Goal: Information Seeking & Learning: Learn about a topic

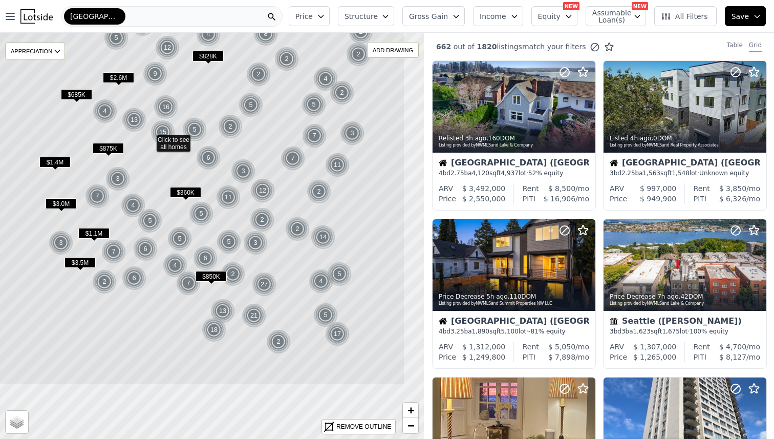
drag, startPoint x: 231, startPoint y: 282, endPoint x: 168, endPoint y: 185, distance: 114.7
click at [168, 185] on icon at bounding box center [163, 139] width 483 height 489
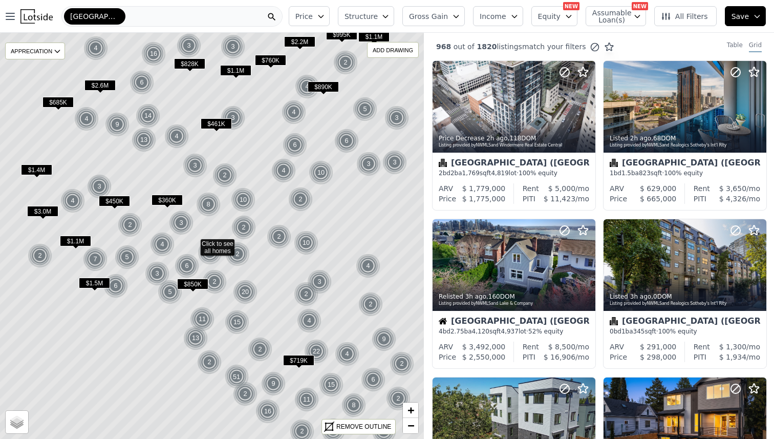
drag, startPoint x: 293, startPoint y: 204, endPoint x: 263, endPoint y: 220, distance: 34.3
click at [263, 220] on icon at bounding box center [193, 243] width 511 height 489
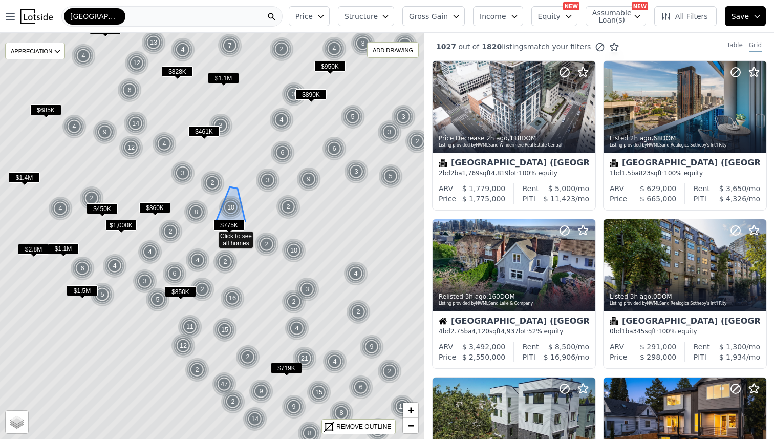
click at [236, 207] on img at bounding box center [231, 207] width 25 height 25
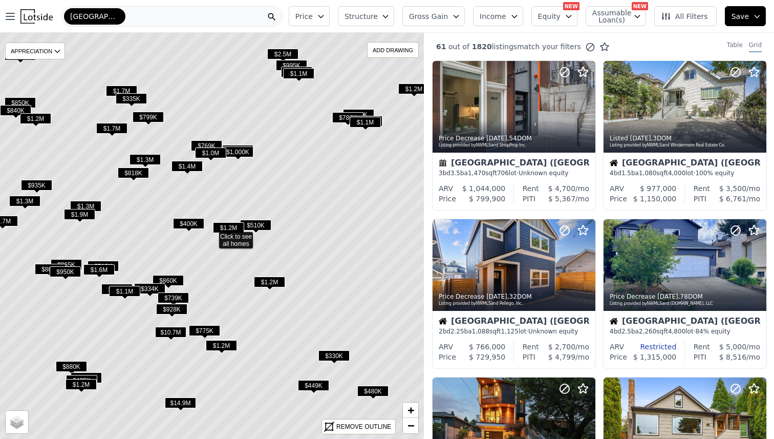
click at [226, 227] on span "$1.2M" at bounding box center [228, 227] width 31 height 11
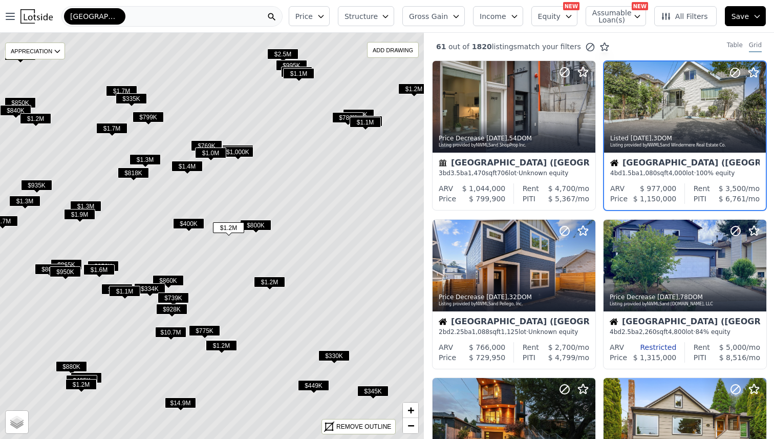
click at [638, 157] on div "Seattle (Fremont) 4 bd 1.5 ba 1,080 sqft 4,000 lot · 100% equity" at bounding box center [685, 168] width 162 height 31
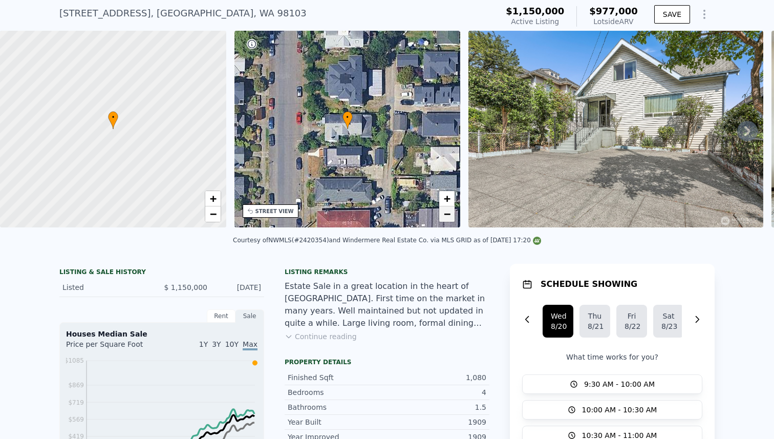
scroll to position [155, 0]
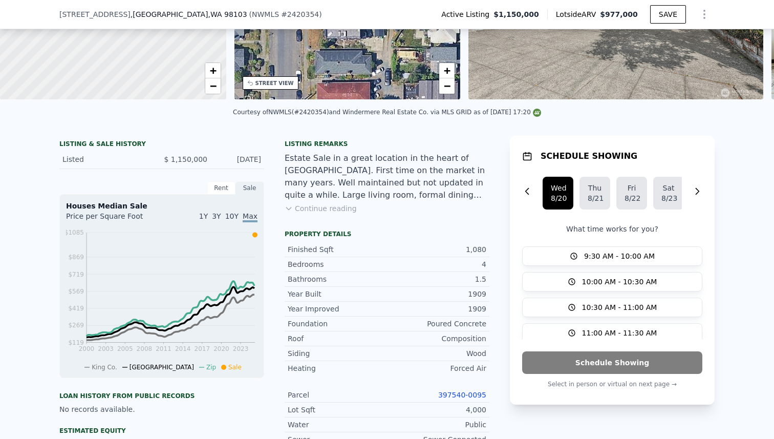
click at [337, 209] on button "Continue reading" at bounding box center [321, 208] width 72 height 10
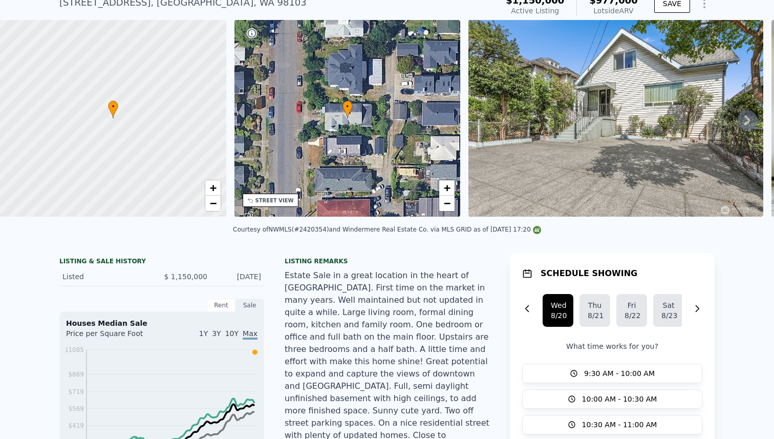
scroll to position [0, 0]
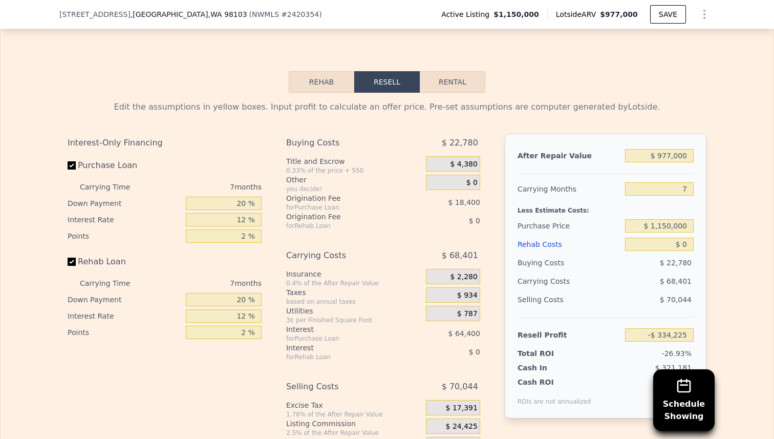
scroll to position [1442, 0]
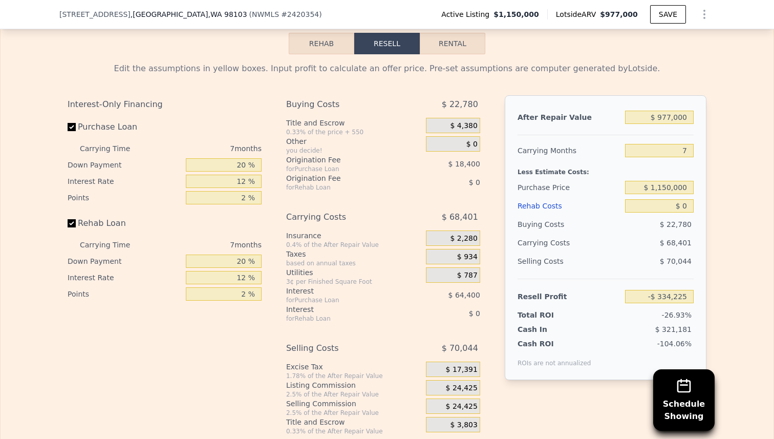
click at [300, 44] on button "Rehab" at bounding box center [322, 44] width 66 height 22
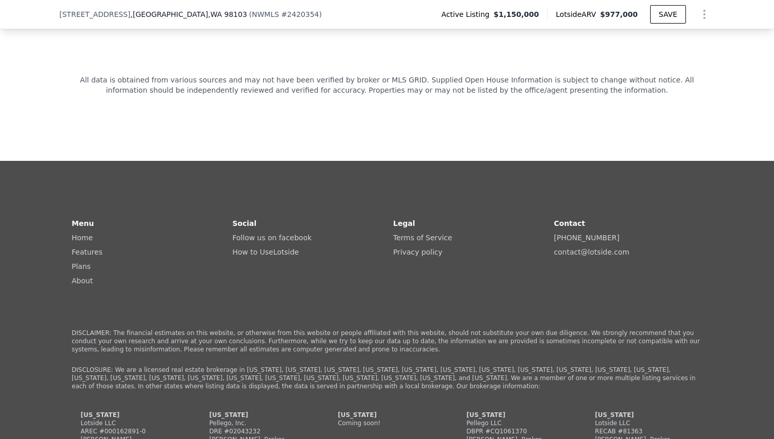
scroll to position [2373, 0]
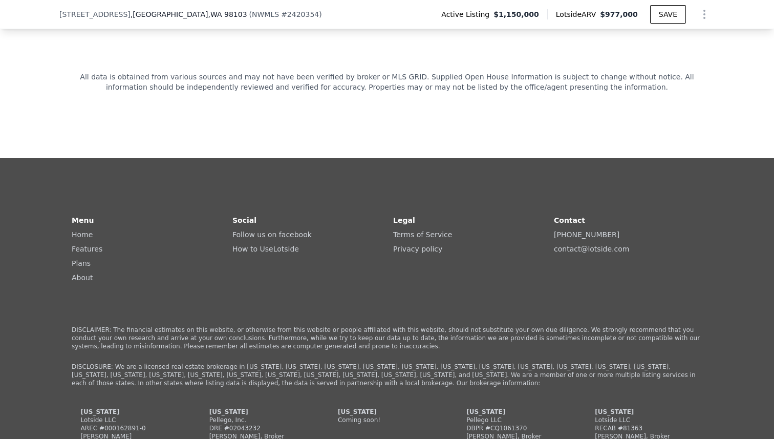
click at [256, 250] on link "How to Use Lotside" at bounding box center [265, 249] width 67 height 8
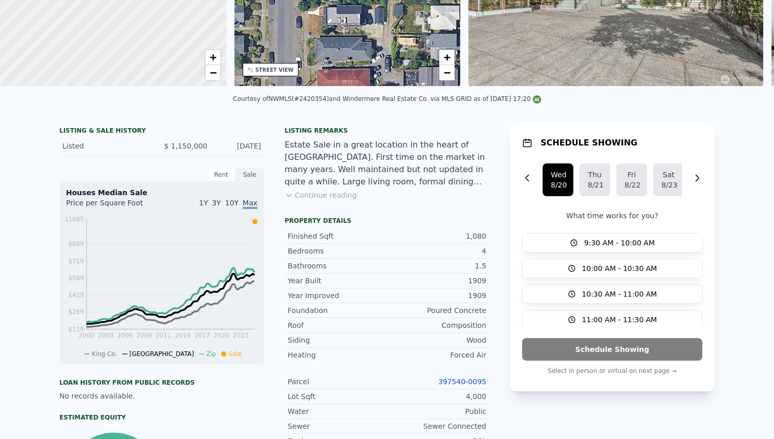
scroll to position [0, 0]
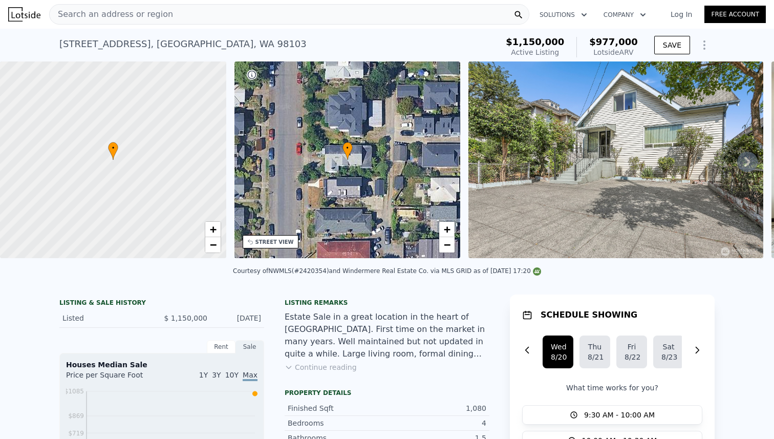
click at [562, 16] on button "Solutions" at bounding box center [563, 15] width 64 height 18
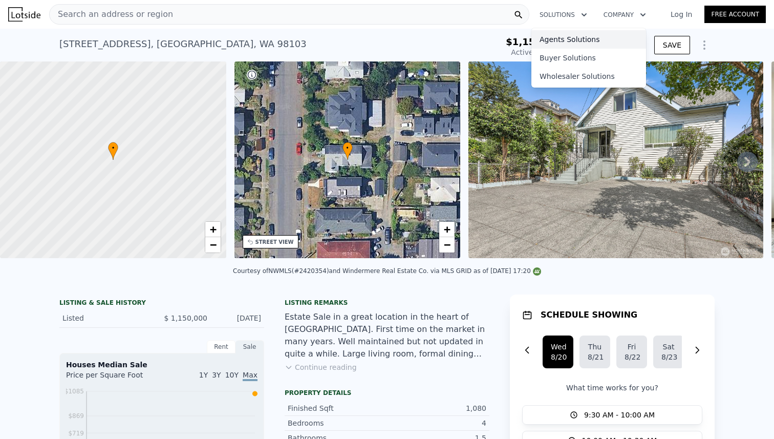
click at [553, 40] on link "Agents Solutions" at bounding box center [588, 39] width 115 height 18
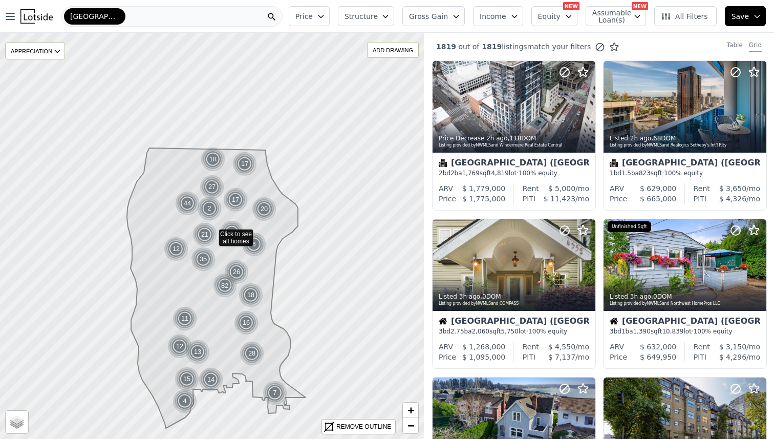
click at [448, 18] on span "Gross Gain" at bounding box center [428, 16] width 39 height 10
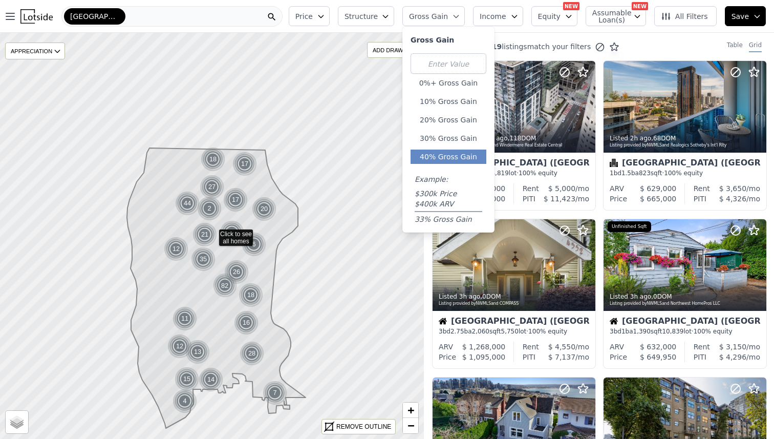
click at [460, 151] on button "40% Gross Gain" at bounding box center [449, 157] width 76 height 14
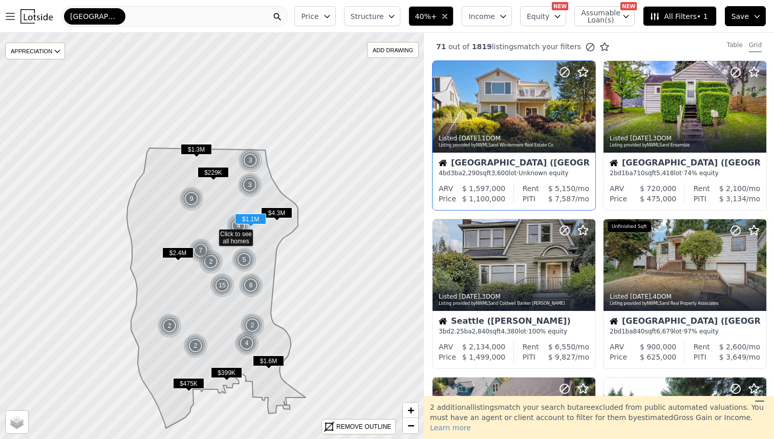
click at [467, 183] on div "Seattle (Ravenna) 4 bd 3 ba 2,290 sqft 3,600 lot · Unknown equity" at bounding box center [514, 168] width 163 height 31
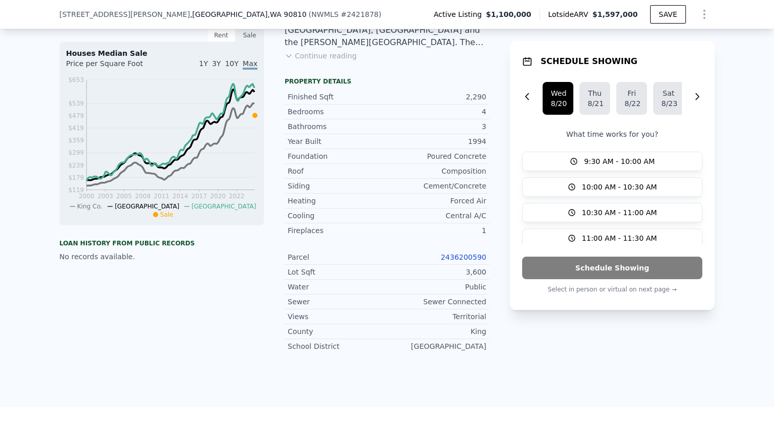
scroll to position [309, 0]
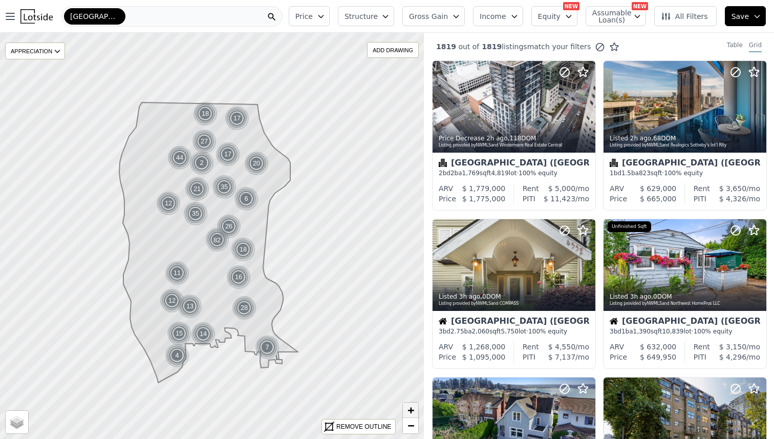
click at [409, 409] on span "+" at bounding box center [411, 409] width 7 height 13
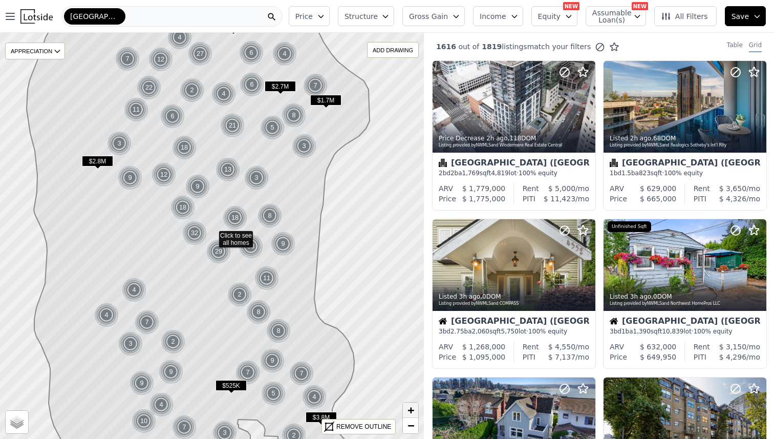
click at [409, 409] on span "+" at bounding box center [411, 409] width 7 height 13
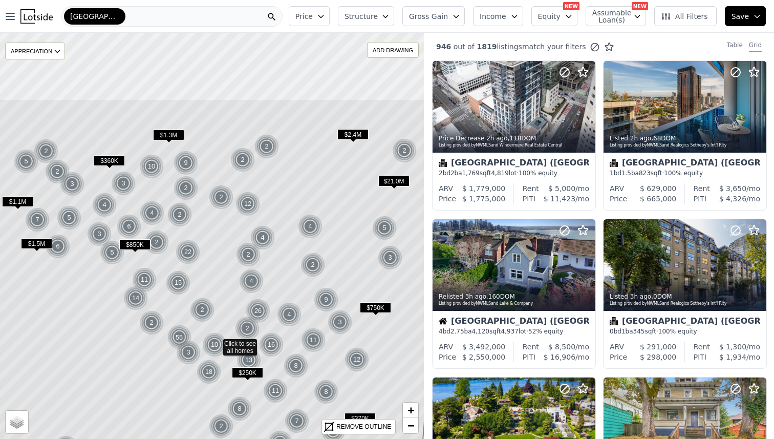
drag, startPoint x: 141, startPoint y: 124, endPoint x: 146, endPoint y: 237, distance: 112.8
click at [146, 237] on img at bounding box center [156, 242] width 25 height 25
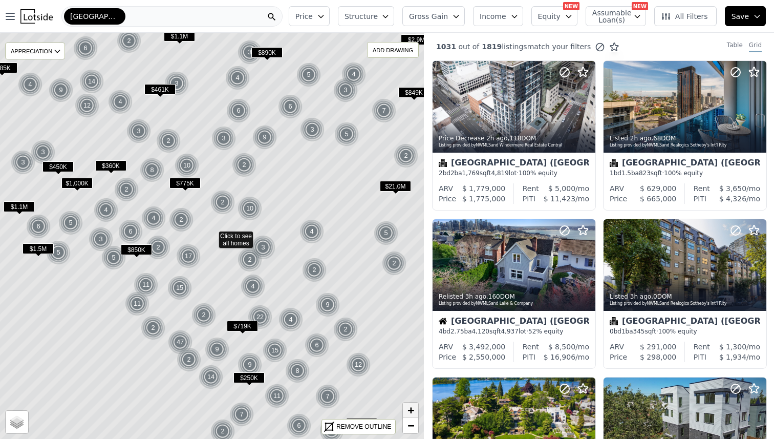
click at [414, 409] on span "+" at bounding box center [411, 409] width 7 height 13
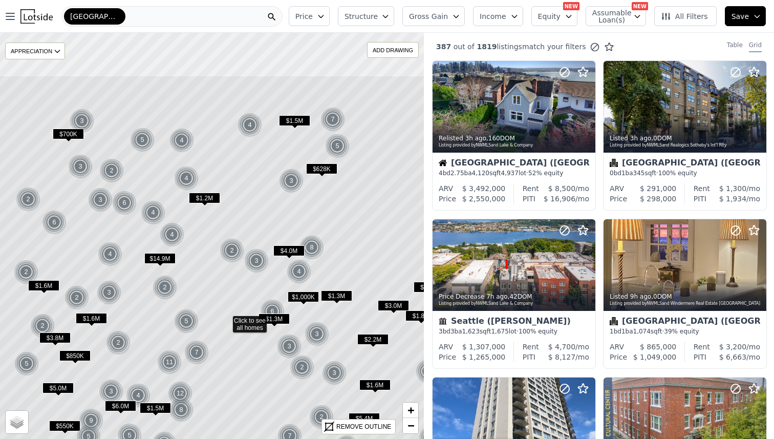
drag, startPoint x: 397, startPoint y: 345, endPoint x: 389, endPoint y: 208, distance: 136.4
click at [389, 208] on icon at bounding box center [225, 319] width 511 height 489
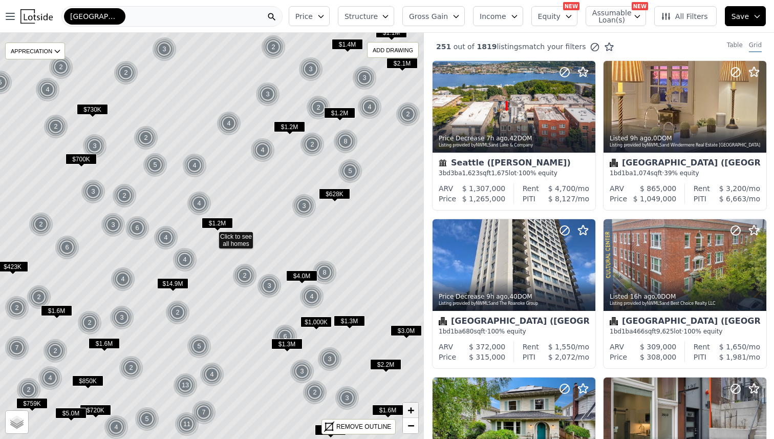
click at [412, 409] on span "+" at bounding box center [411, 409] width 7 height 13
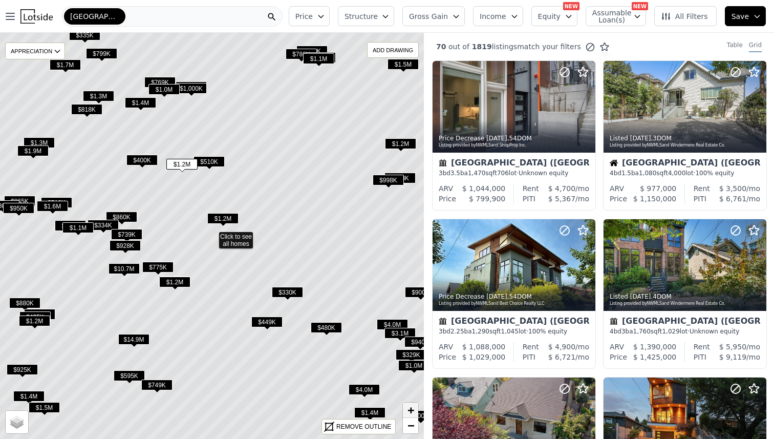
click at [412, 409] on span "+" at bounding box center [411, 409] width 7 height 13
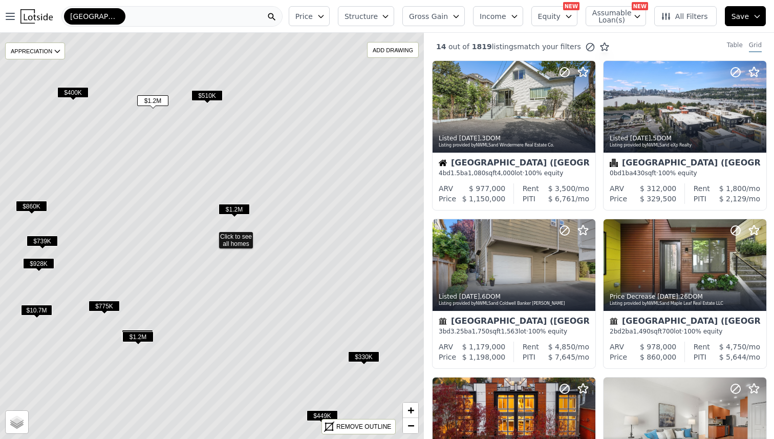
click at [231, 209] on span "$1.2M" at bounding box center [234, 209] width 31 height 11
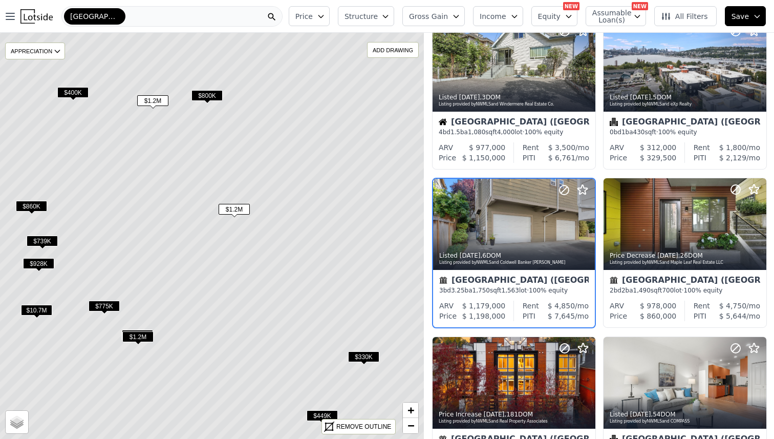
scroll to position [41, 0]
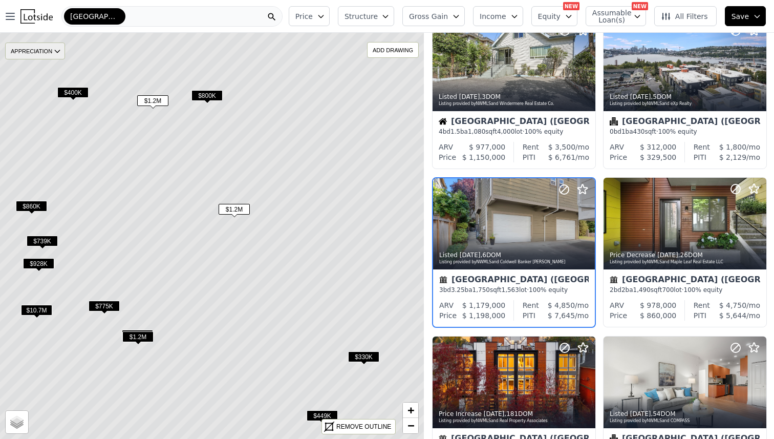
click at [55, 47] on icon at bounding box center [57, 51] width 8 height 8
click at [132, 25] on div "[GEOGRAPHIC_DATA]" at bounding box center [171, 16] width 221 height 20
click at [295, 175] on icon at bounding box center [211, 235] width 511 height 489
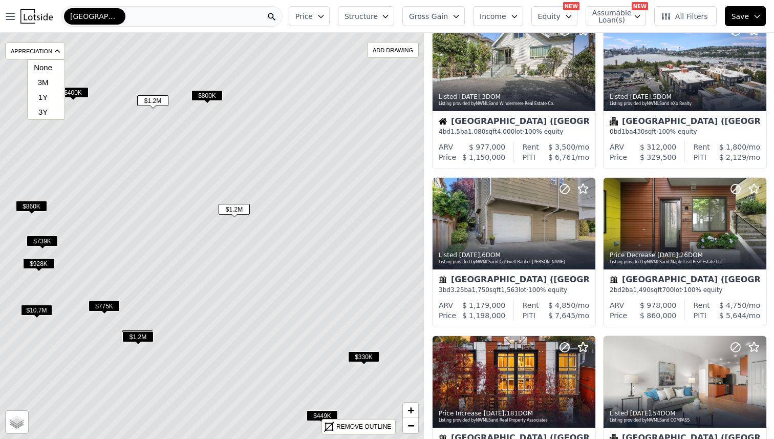
click at [217, 101] on div "$800K" at bounding box center [206, 97] width 31 height 15
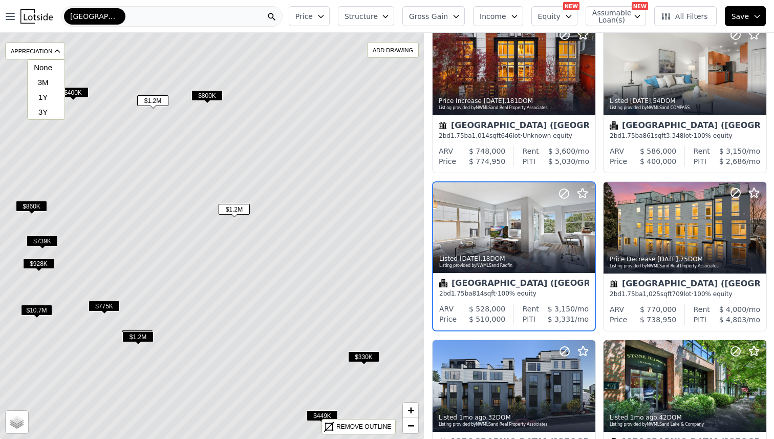
scroll to position [358, 0]
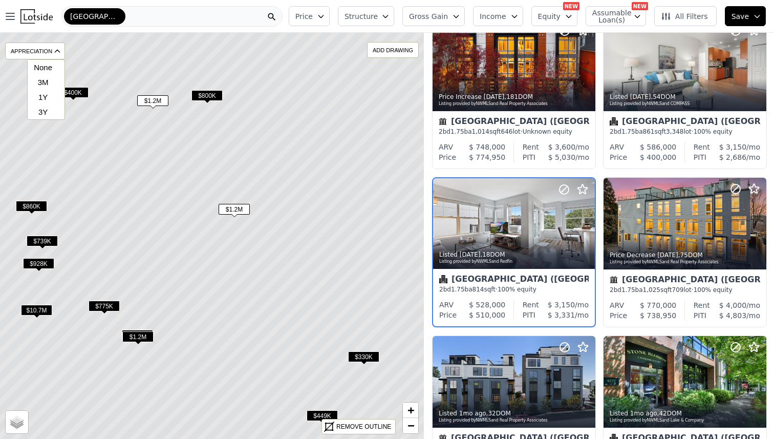
click at [202, 93] on span "$800K" at bounding box center [206, 95] width 31 height 11
click at [234, 212] on span "$1.2M" at bounding box center [234, 209] width 31 height 11
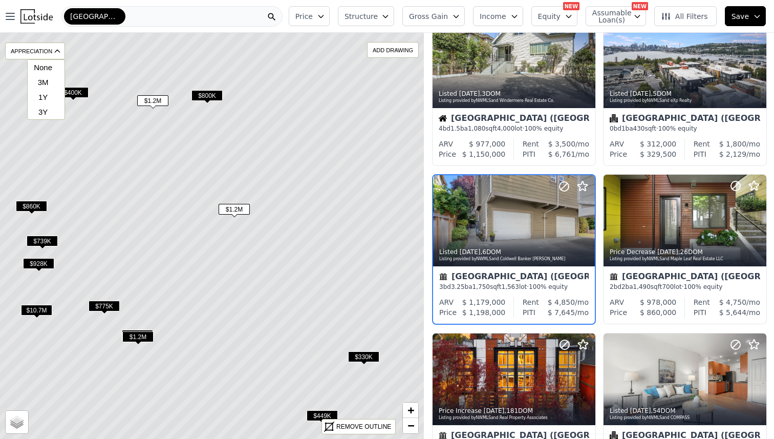
scroll to position [41, 0]
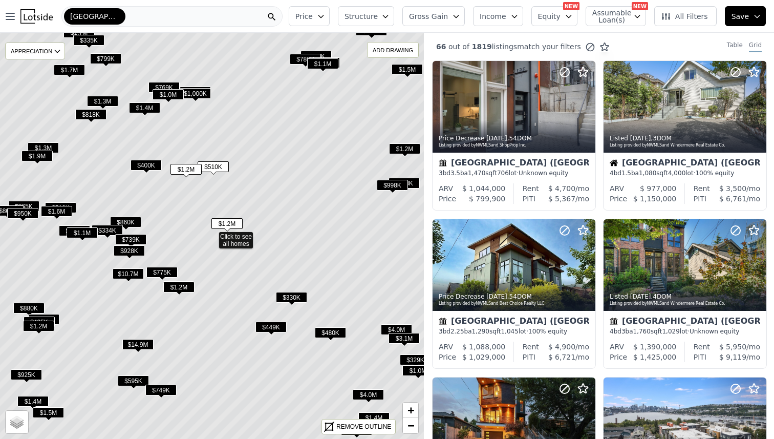
click at [454, 16] on button "Gross Gain" at bounding box center [433, 16] width 62 height 20
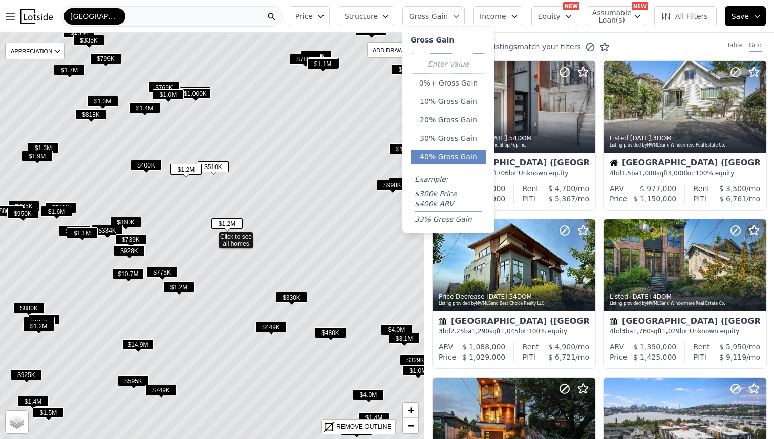
click at [453, 159] on button "40% Gross Gain" at bounding box center [449, 157] width 76 height 14
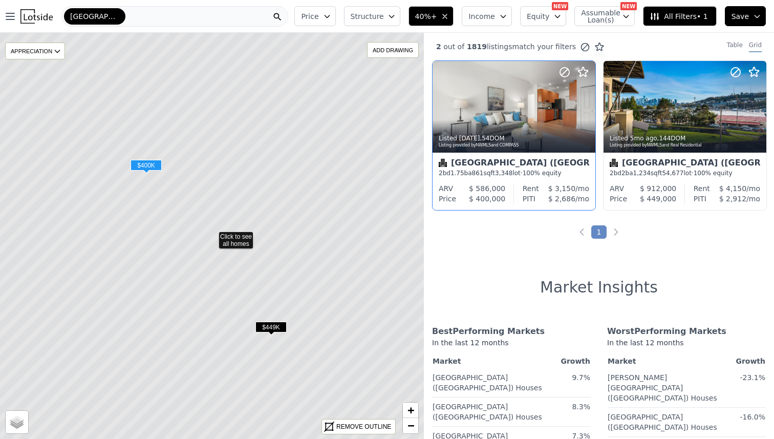
click at [510, 160] on div "Seattle (Fremont)" at bounding box center [514, 164] width 151 height 10
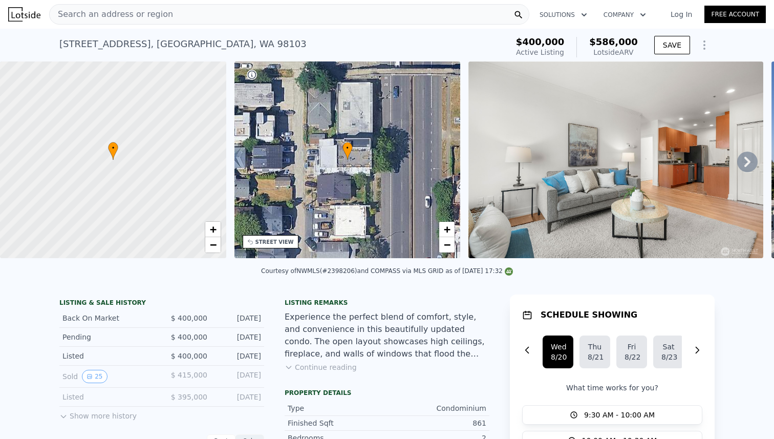
click at [571, 17] on button "Solutions" at bounding box center [563, 15] width 64 height 18
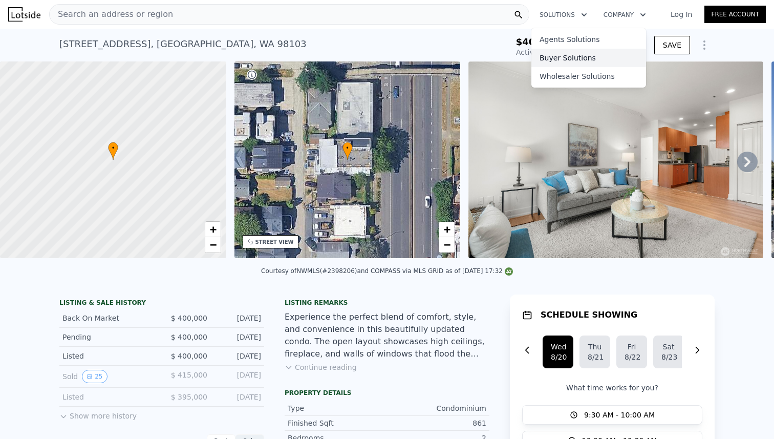
click at [571, 60] on link "Buyer Solutions" at bounding box center [588, 58] width 115 height 18
